Goal: Information Seeking & Learning: Learn about a topic

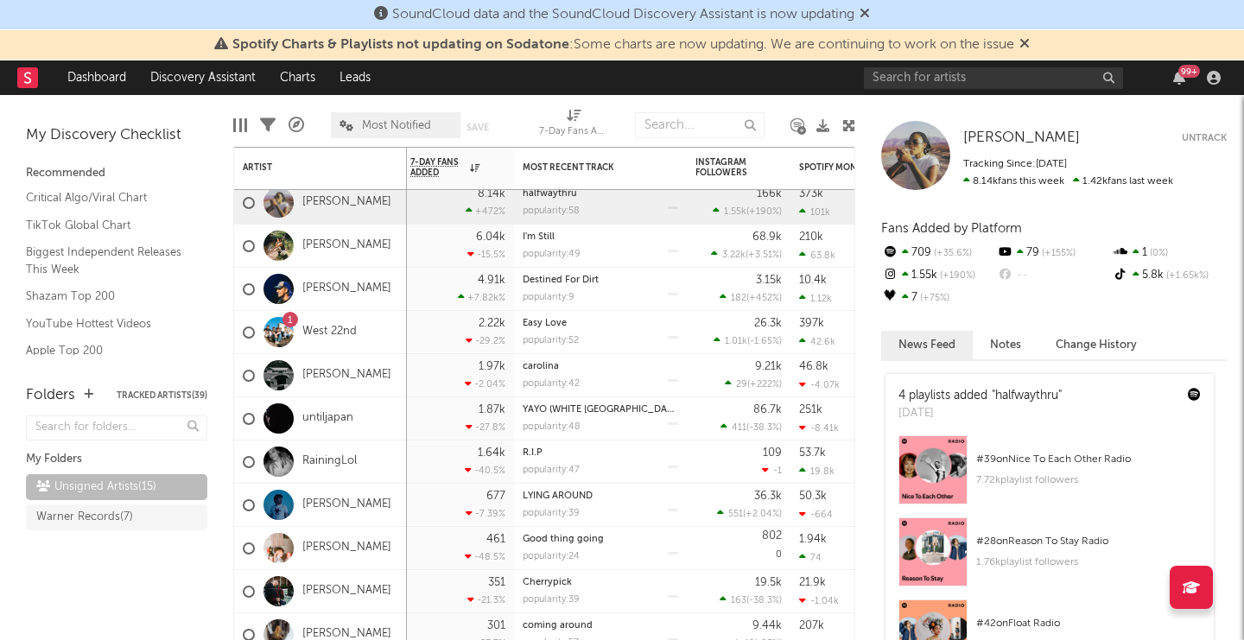
click at [1018, 90] on div "99 +" at bounding box center [1045, 77] width 363 height 35
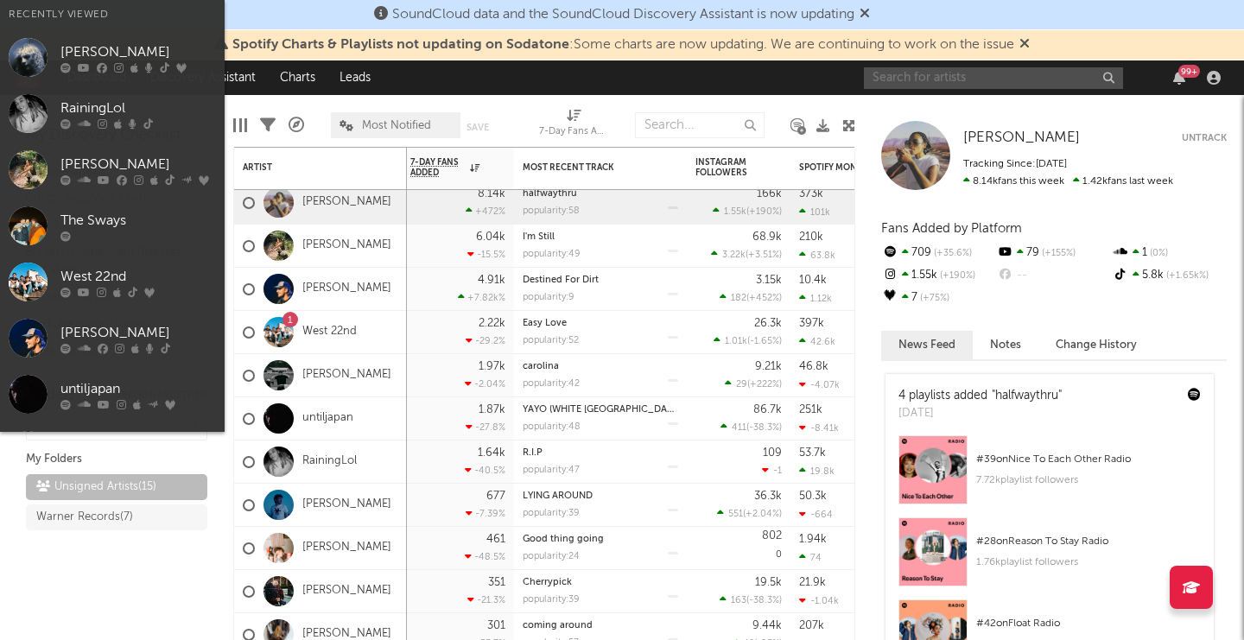
click at [918, 84] on input "text" at bounding box center [993, 78] width 259 height 22
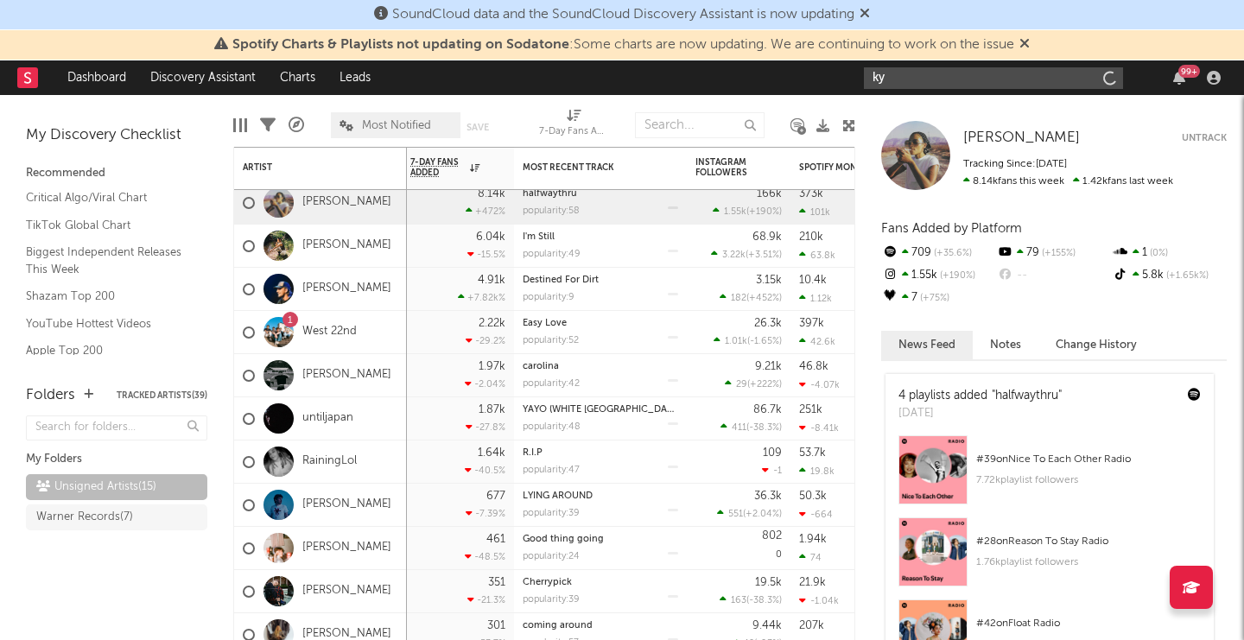
type input "k"
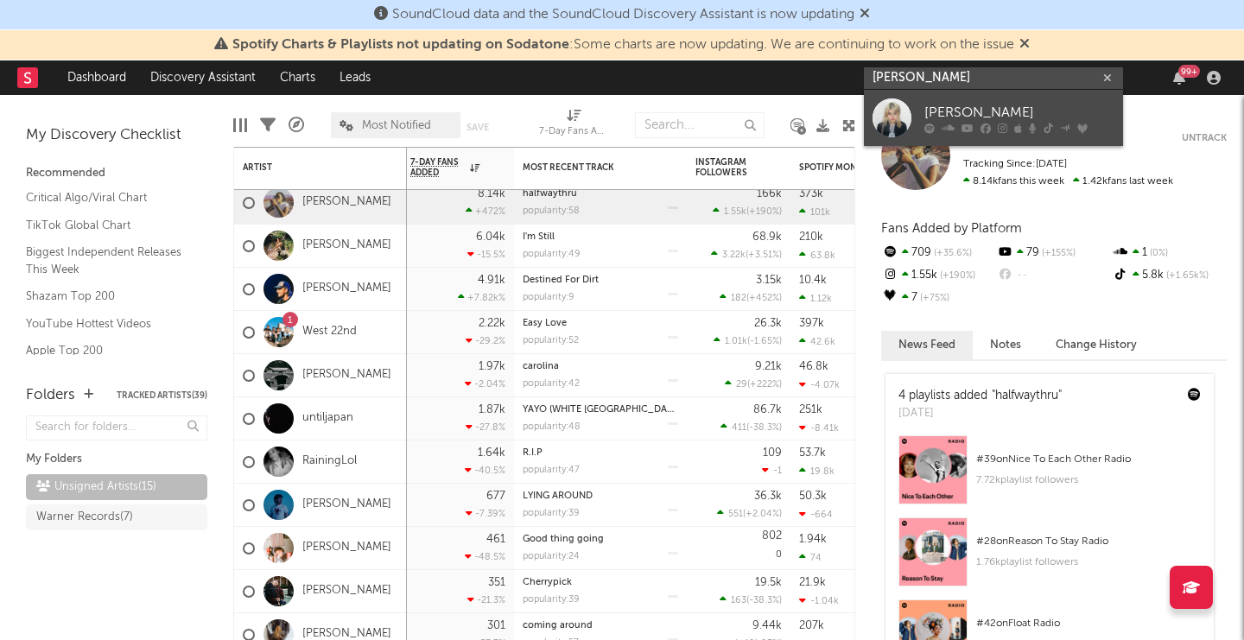
type input "[PERSON_NAME]"
click at [963, 117] on div "[PERSON_NAME]" at bounding box center [1019, 112] width 190 height 21
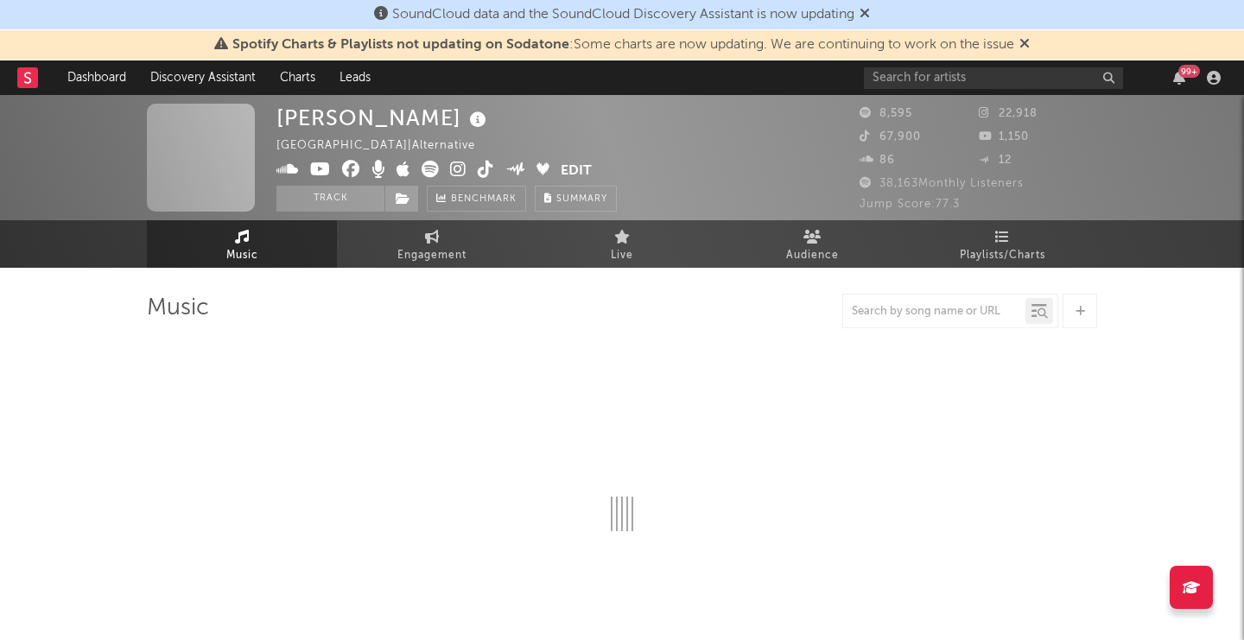
select select "6m"
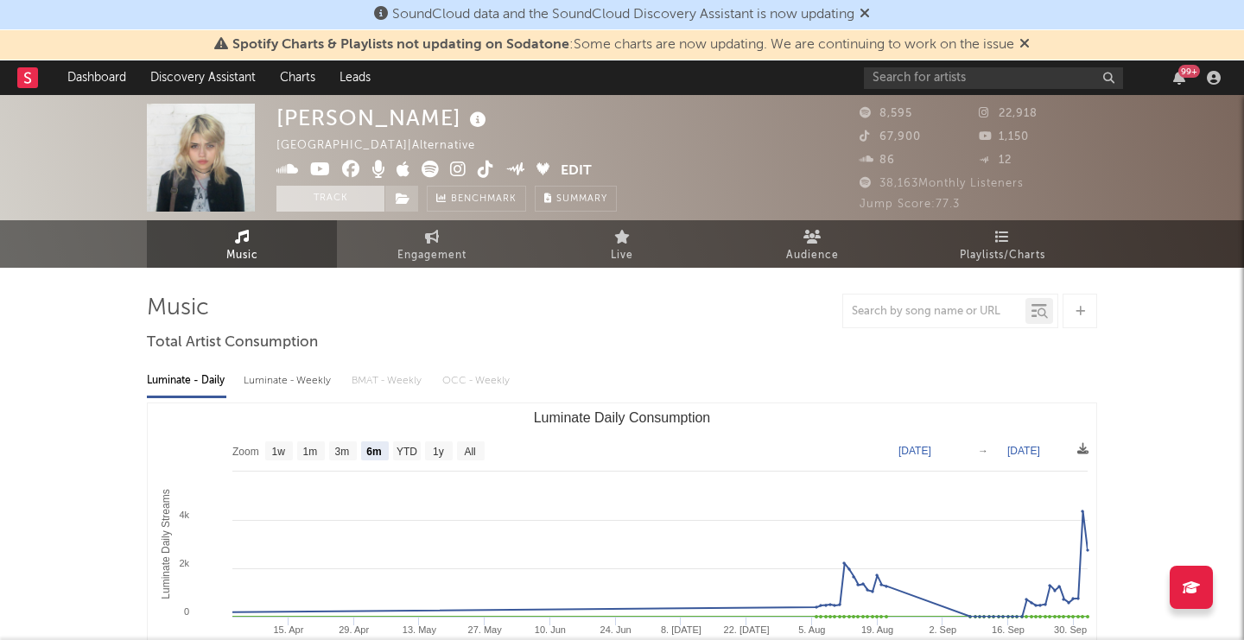
click at [312, 199] on button "Track" at bounding box center [330, 199] width 108 height 26
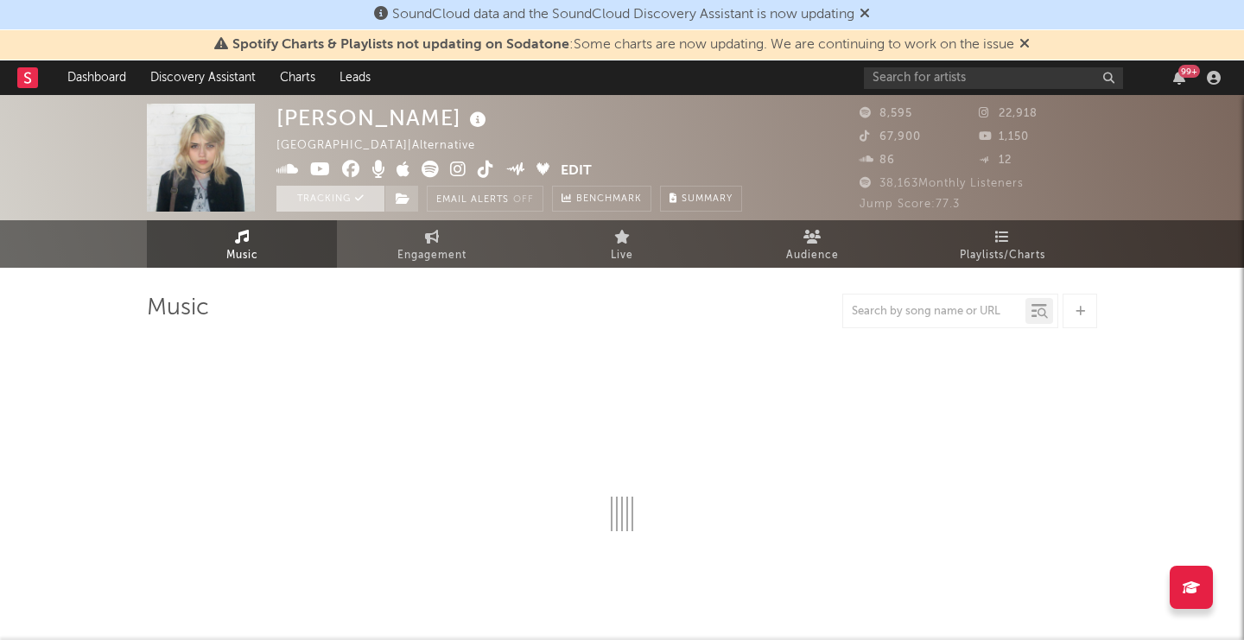
select select "6m"
